Goal: Information Seeking & Learning: Learn about a topic

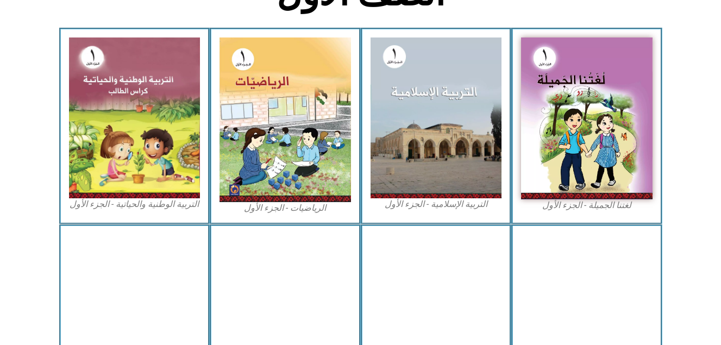
scroll to position [307, 0]
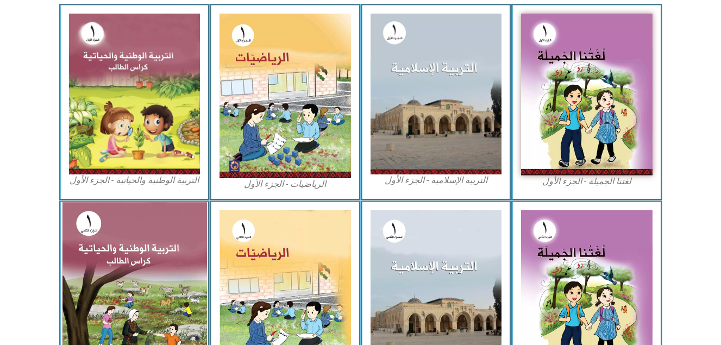
click at [108, 253] on img at bounding box center [134, 290] width 144 height 176
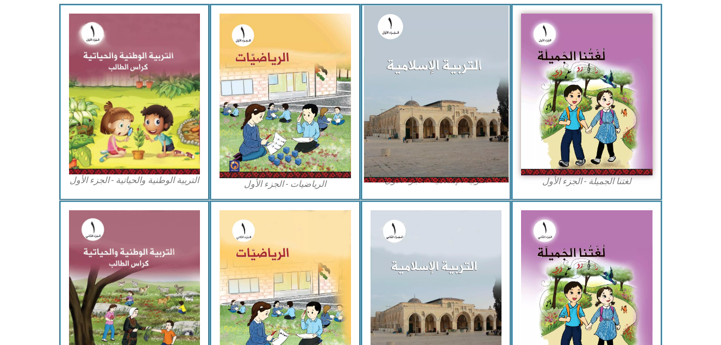
click at [449, 137] on img at bounding box center [435, 93] width 144 height 176
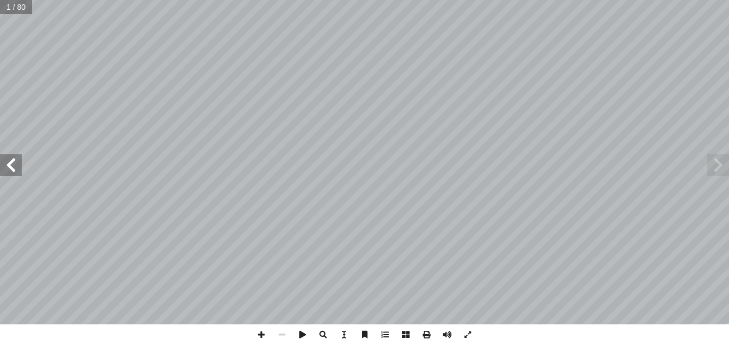
click at [11, 157] on span at bounding box center [11, 165] width 22 height 22
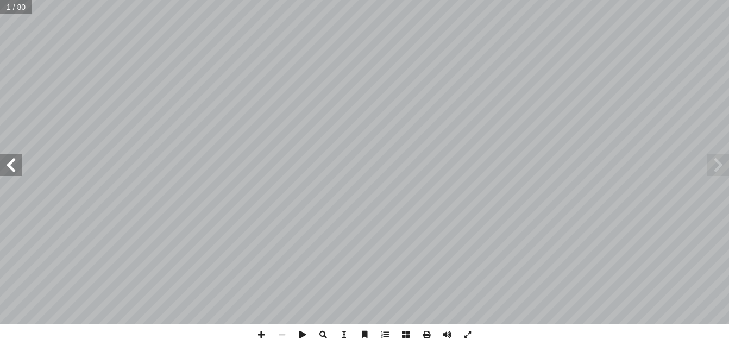
click at [11, 157] on span at bounding box center [11, 165] width 22 height 22
click at [267, 329] on span at bounding box center [261, 334] width 21 height 21
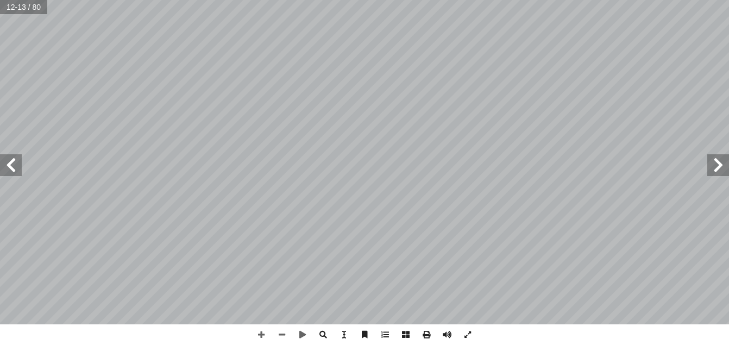
click at [10, 166] on span at bounding box center [11, 165] width 22 height 22
